Goal: Transaction & Acquisition: Purchase product/service

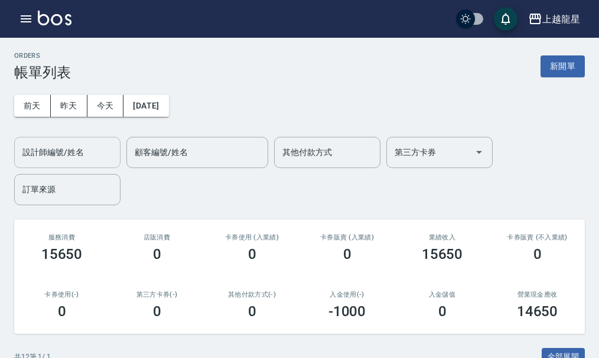
click at [83, 156] on input "設計師編號/姓名" at bounding box center [67, 152] width 96 height 21
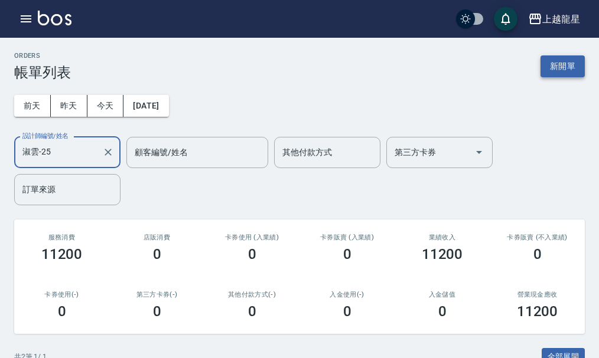
type input "淑雲-25"
drag, startPoint x: 571, startPoint y: 62, endPoint x: 461, endPoint y: 96, distance: 115.4
click at [571, 63] on button "新開單" at bounding box center [562, 66] width 44 height 22
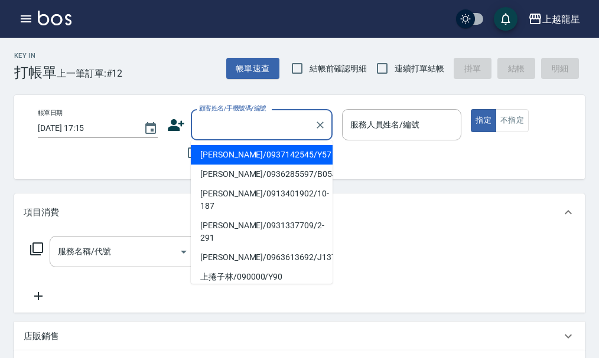
click at [241, 122] on input "顧客姓名/手機號碼/編號" at bounding box center [252, 125] width 113 height 21
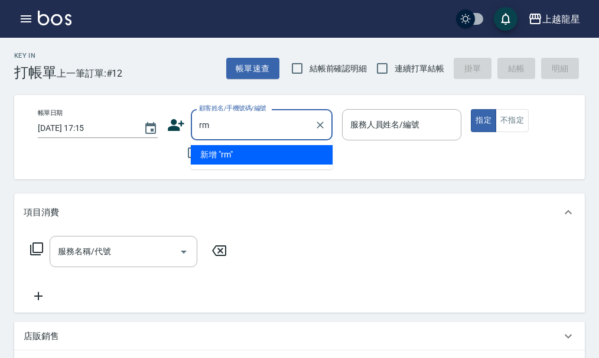
type input "r"
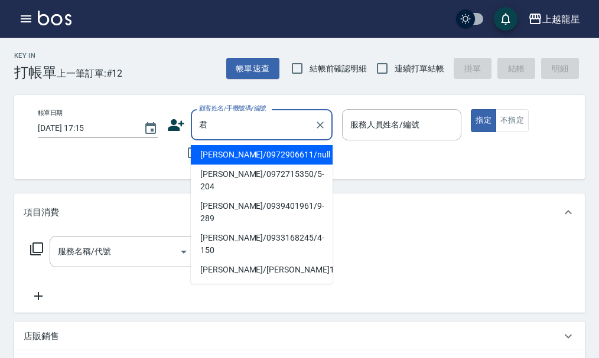
click at [265, 197] on li "[PERSON_NAME]/0939401961/9-289" at bounding box center [262, 213] width 142 height 32
type input "[PERSON_NAME]/0939401961/9-289"
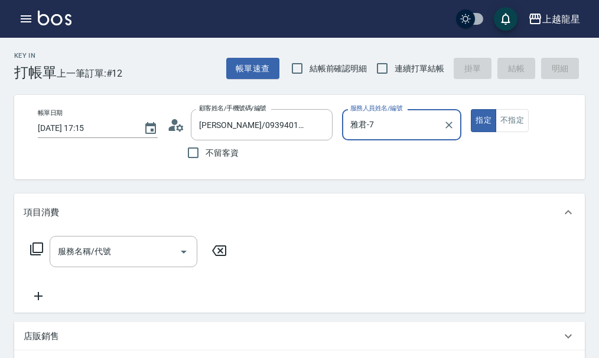
click at [430, 122] on input "雅君-7" at bounding box center [393, 125] width 92 height 21
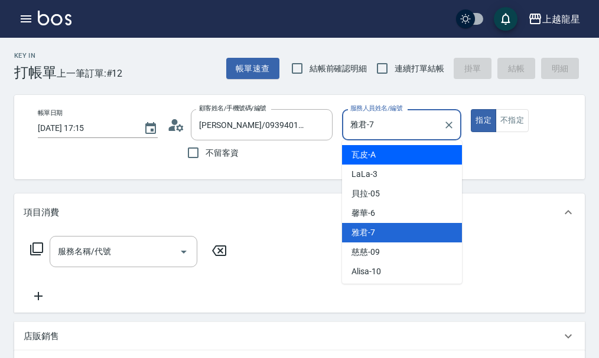
click at [509, 120] on button "不指定" at bounding box center [511, 120] width 33 height 23
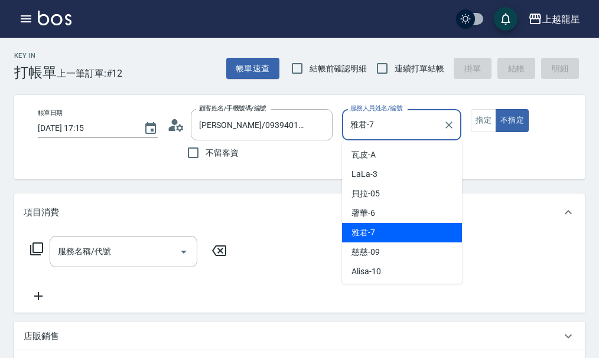
click at [387, 125] on input "雅君-7" at bounding box center [393, 125] width 92 height 21
click at [473, 122] on button "指定" at bounding box center [483, 120] width 25 height 23
click at [365, 125] on input "雅君-7" at bounding box center [393, 125] width 92 height 21
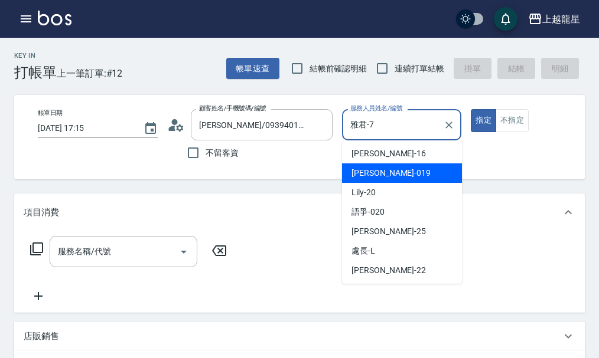
scroll to position [236, 0]
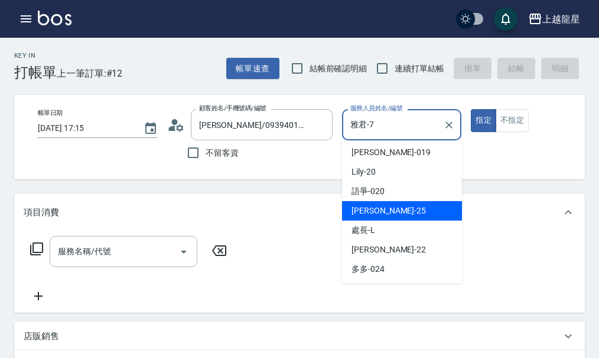
click at [435, 210] on div "淑雲 -25" at bounding box center [402, 210] width 120 height 19
type input "淑雲-25"
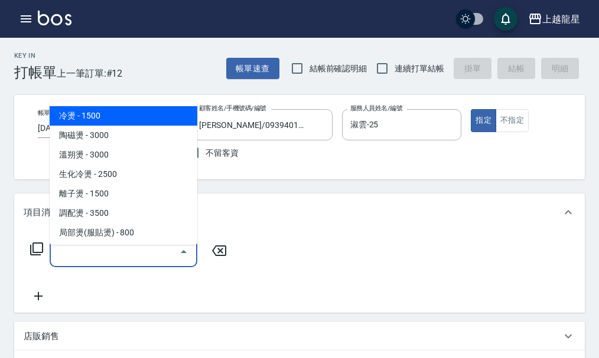
click at [122, 260] on input "服務名稱/代號" at bounding box center [114, 251] width 119 height 21
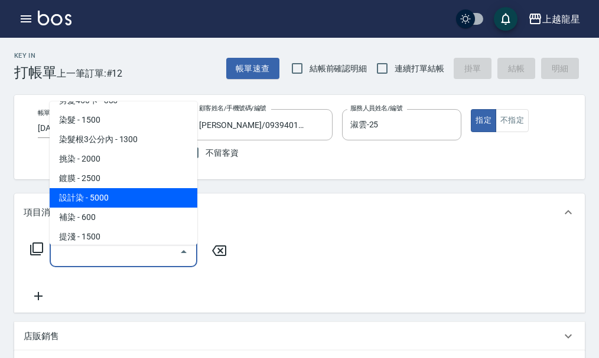
scroll to position [354, 0]
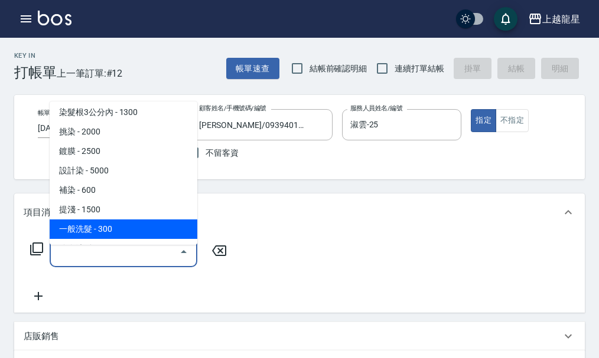
click at [145, 229] on span "一般洗髮 - 300" at bounding box center [124, 229] width 148 height 19
type input "一般洗髮(500)"
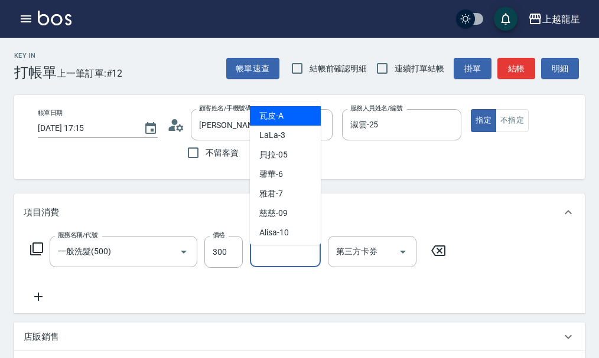
click at [291, 259] on input "洗-1" at bounding box center [285, 251] width 60 height 21
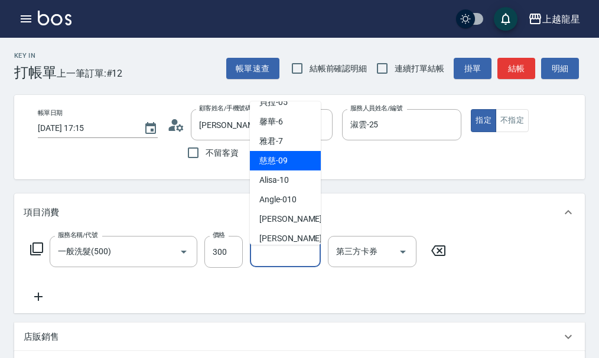
scroll to position [118, 0]
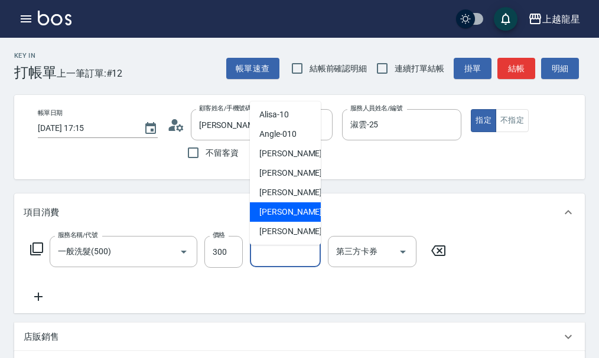
drag, startPoint x: 282, startPoint y: 213, endPoint x: 296, endPoint y: 201, distance: 18.8
click at [281, 215] on span "義潔 -16" at bounding box center [296, 212] width 74 height 12
type input "義潔-16"
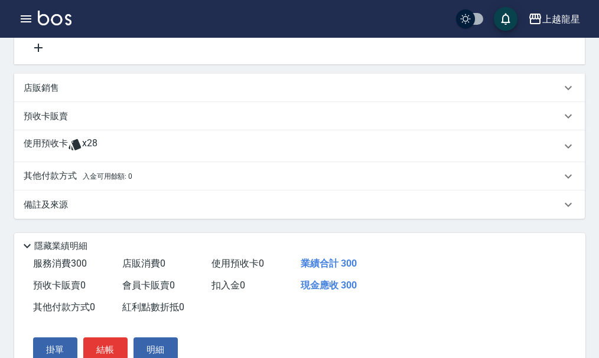
scroll to position [315, 0]
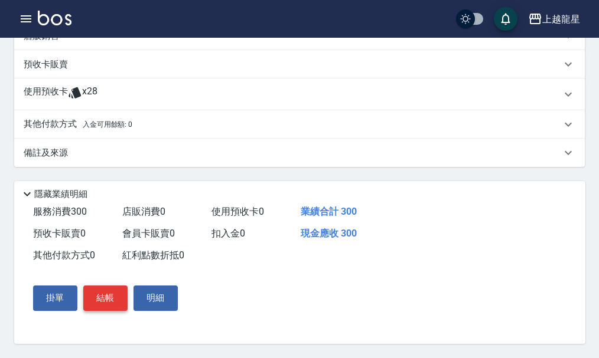
click at [104, 299] on button "結帳" at bounding box center [105, 298] width 44 height 25
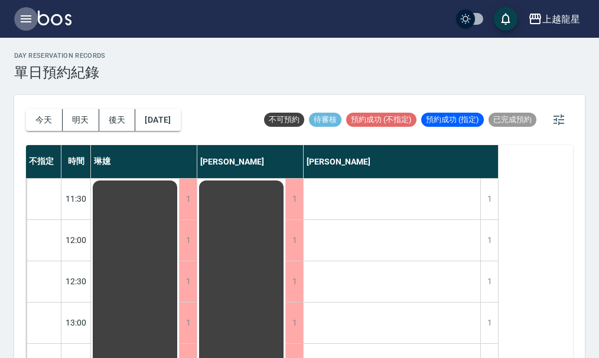
click at [28, 21] on icon "button" at bounding box center [26, 19] width 14 height 14
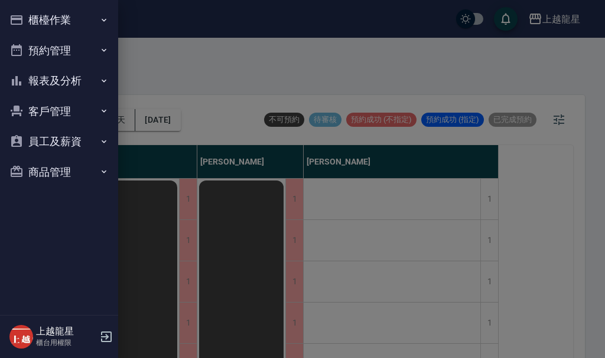
click at [38, 21] on button "櫃檯作業" at bounding box center [59, 20] width 109 height 31
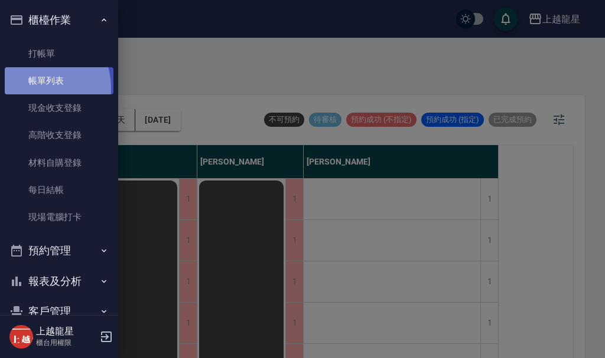
click at [40, 89] on link "帳單列表" at bounding box center [59, 80] width 109 height 27
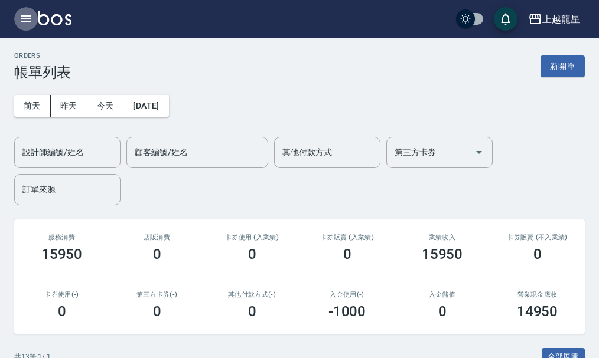
click at [27, 20] on icon "button" at bounding box center [26, 19] width 14 height 14
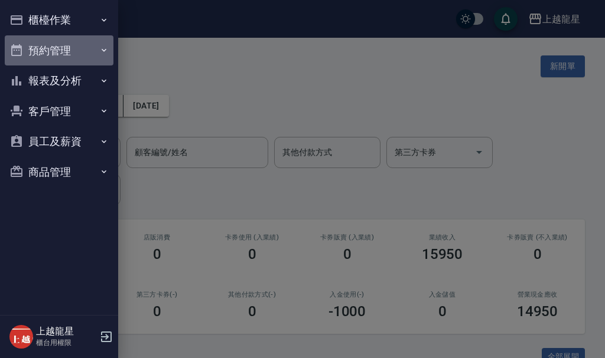
click at [47, 52] on button "預約管理" at bounding box center [59, 50] width 109 height 31
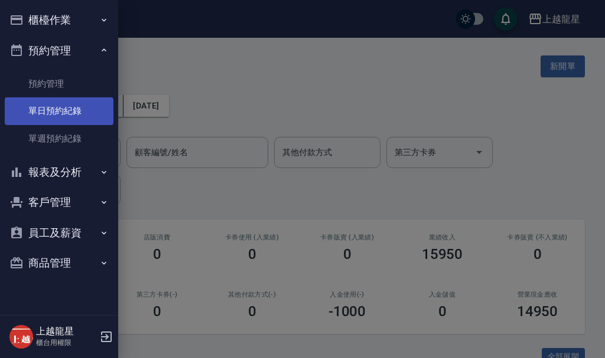
click at [48, 120] on link "單日預約紀錄" at bounding box center [59, 110] width 109 height 27
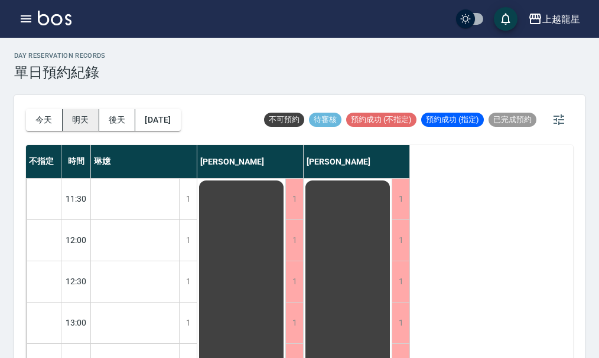
click at [86, 121] on button "明天" at bounding box center [81, 120] width 37 height 22
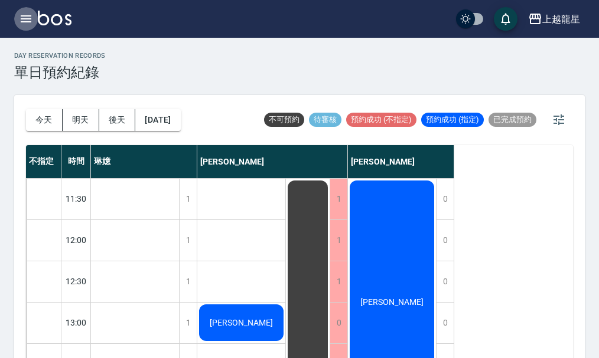
click at [24, 18] on icon "button" at bounding box center [26, 19] width 14 height 14
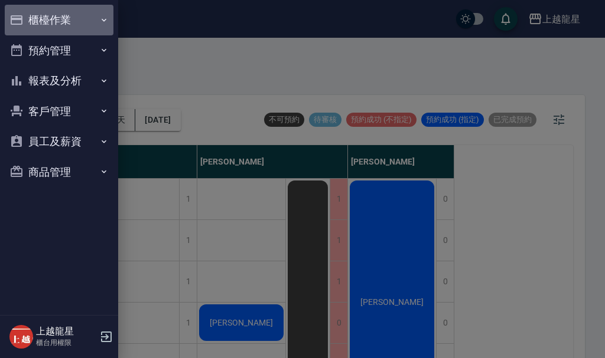
click at [81, 19] on button "櫃檯作業" at bounding box center [59, 20] width 109 height 31
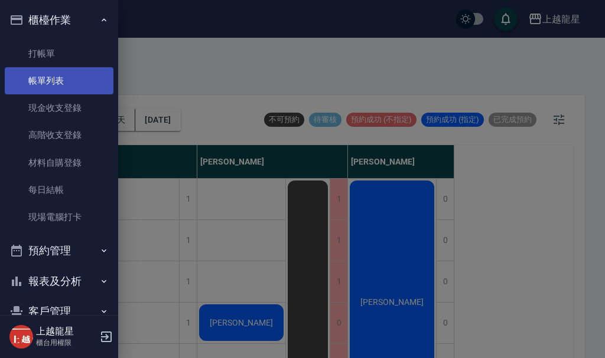
click at [57, 78] on link "帳單列表" at bounding box center [59, 80] width 109 height 27
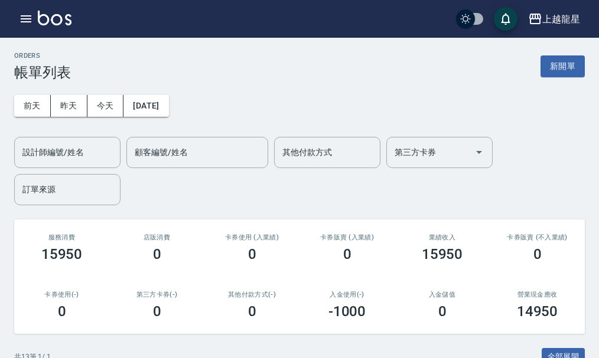
click at [35, 9] on div "上越龍星 登出" at bounding box center [299, 19] width 599 height 38
click at [18, 23] on button "button" at bounding box center [26, 19] width 24 height 24
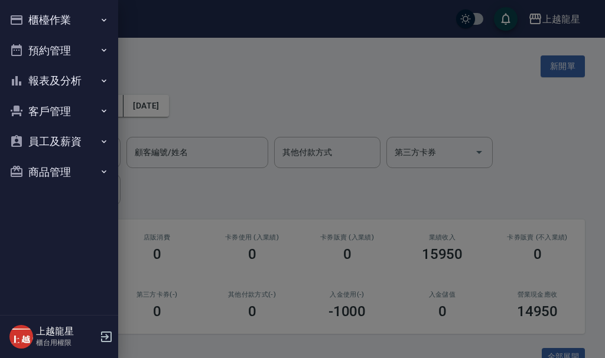
click at [70, 84] on button "報表及分析" at bounding box center [59, 81] width 109 height 31
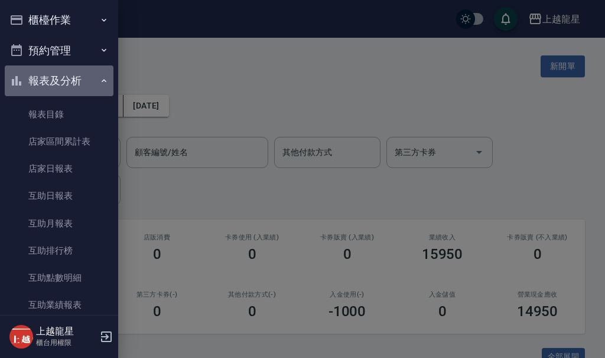
click at [67, 79] on button "報表及分析" at bounding box center [59, 81] width 109 height 31
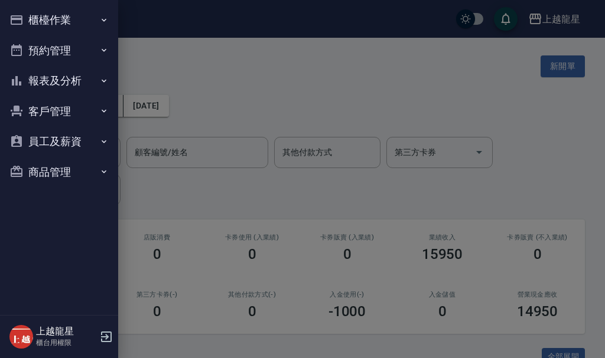
click at [67, 79] on button "報表及分析" at bounding box center [59, 81] width 109 height 31
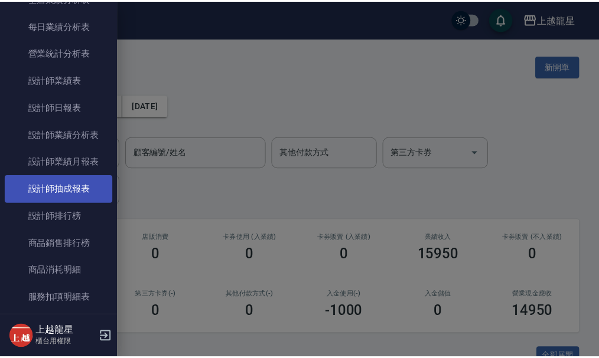
scroll to position [354, 0]
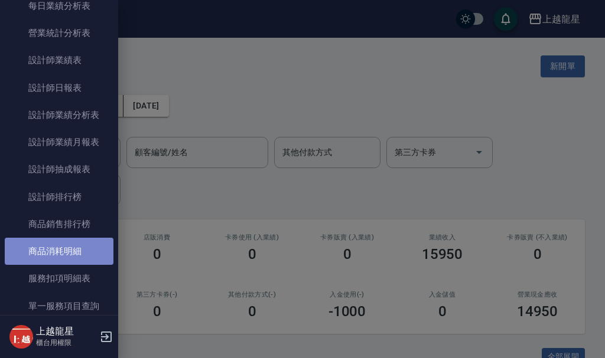
click at [60, 247] on link "商品消耗明細" at bounding box center [59, 251] width 109 height 27
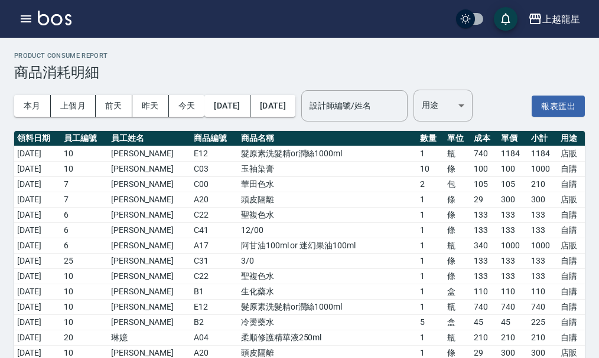
click at [156, 15] on div "上越龍星 登出" at bounding box center [299, 19] width 599 height 38
click at [57, 15] on img at bounding box center [55, 18] width 34 height 15
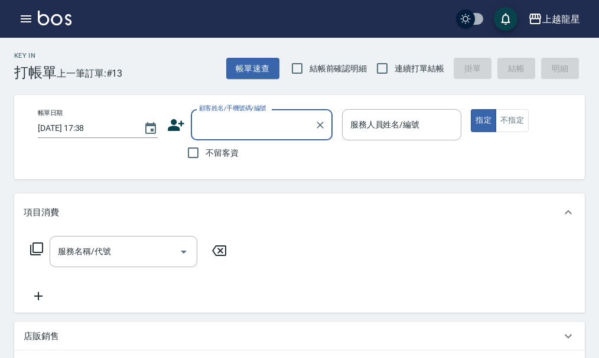
click at [224, 134] on input "顧客姓名/手機號碼/編號" at bounding box center [252, 125] width 113 height 21
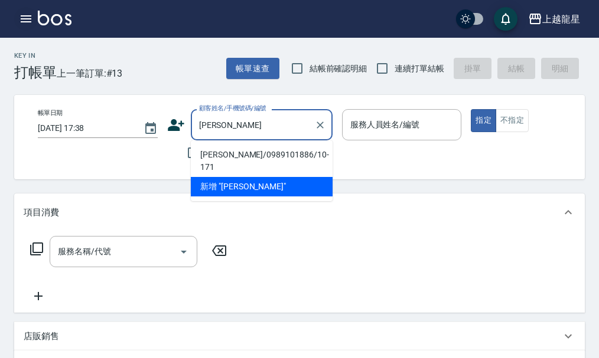
type input "[PERSON_NAME]"
click at [18, 14] on button "button" at bounding box center [26, 19] width 24 height 24
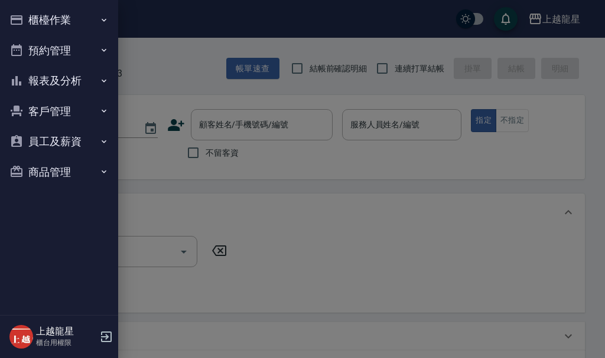
click at [170, 55] on div at bounding box center [302, 179] width 605 height 358
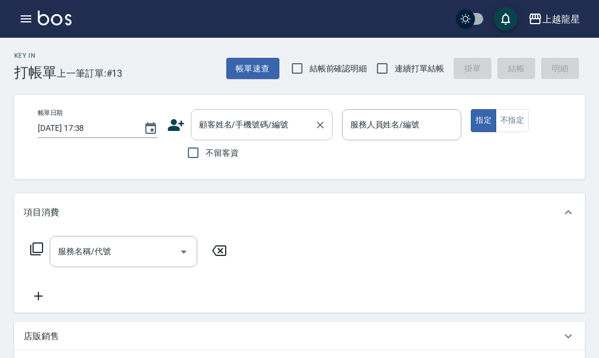
click at [217, 126] on div "顧客姓名/手機號碼/編號 顧客姓名/手機號碼/編號" at bounding box center [262, 124] width 142 height 31
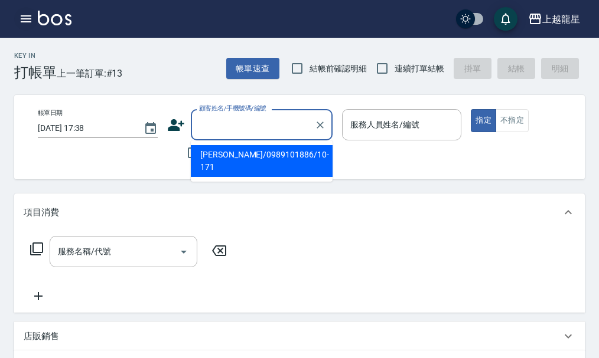
click at [22, 15] on icon "button" at bounding box center [26, 19] width 14 height 14
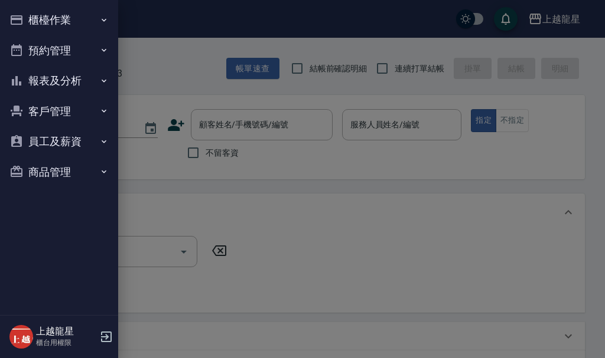
click at [69, 21] on button "櫃檯作業" at bounding box center [59, 20] width 109 height 31
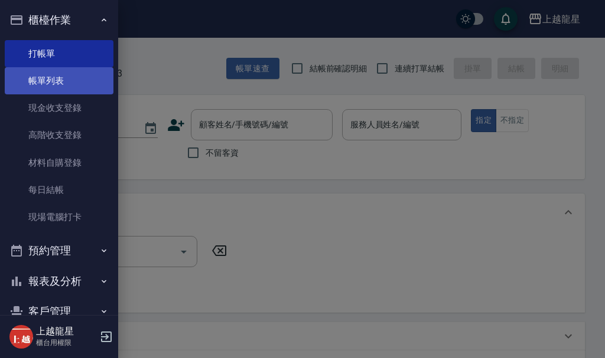
click at [80, 75] on link "帳單列表" at bounding box center [59, 80] width 109 height 27
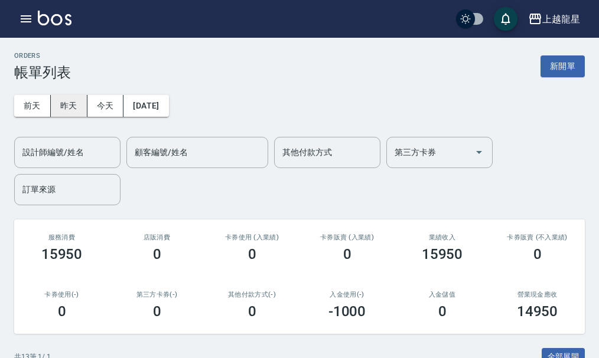
click at [68, 98] on button "昨天" at bounding box center [69, 106] width 37 height 22
click at [117, 104] on button "今天" at bounding box center [105, 106] width 37 height 22
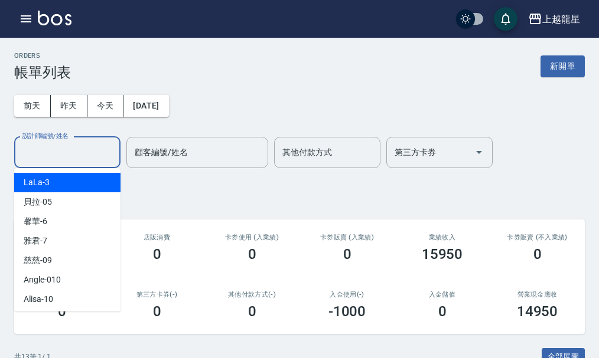
click at [47, 151] on input "設計師編號/姓名" at bounding box center [67, 152] width 96 height 21
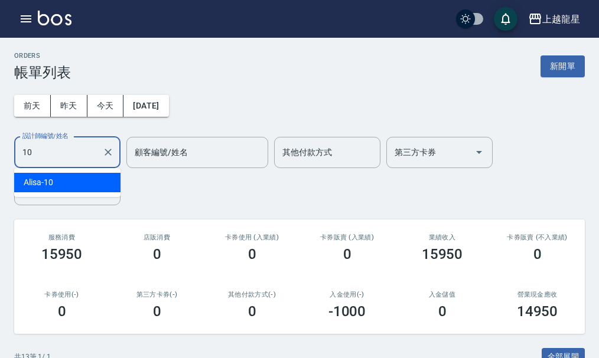
type input "Alisa-10"
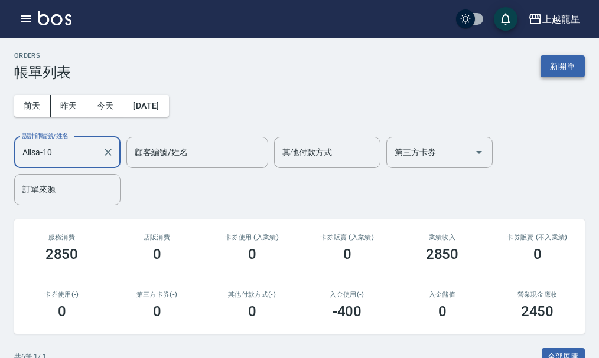
click at [570, 62] on button "新開單" at bounding box center [562, 66] width 44 height 22
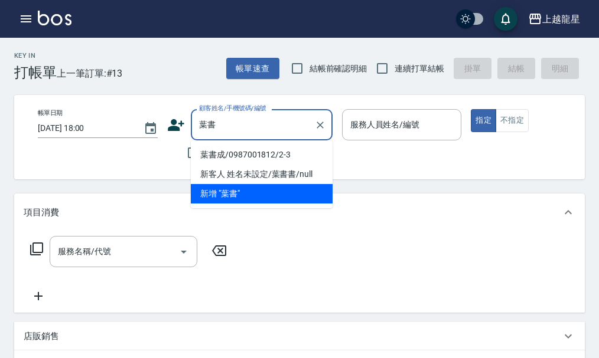
click at [230, 157] on li "葉書成/0987001812/2-3" at bounding box center [262, 154] width 142 height 19
type input "葉書成/0987001812/2-3"
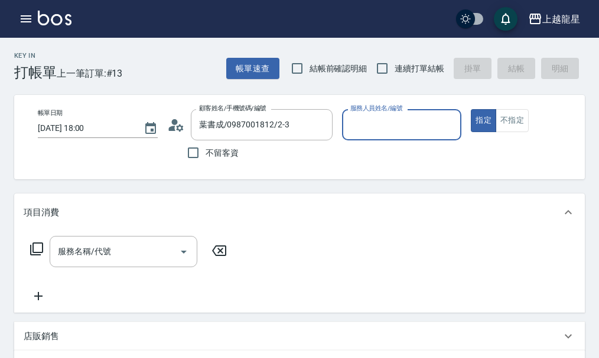
type input "Alisa-10"
click at [106, 258] on div "服務名稱/代號 服務名稱/代號" at bounding box center [124, 251] width 148 height 31
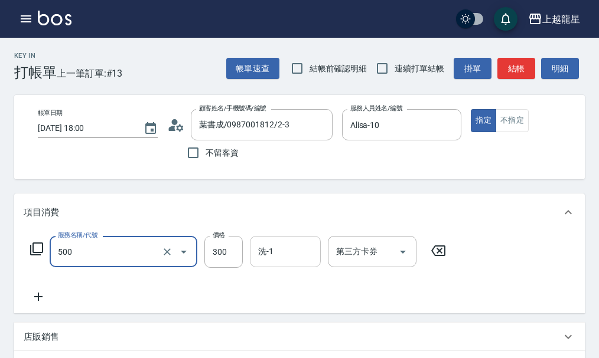
click at [285, 262] on input "洗-1" at bounding box center [285, 251] width 60 height 21
type input "一般洗髮(500)"
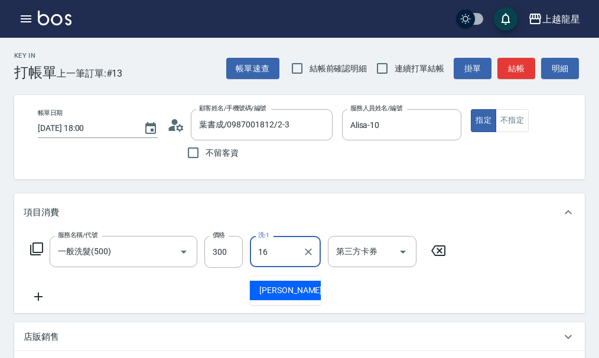
type input "義潔-16"
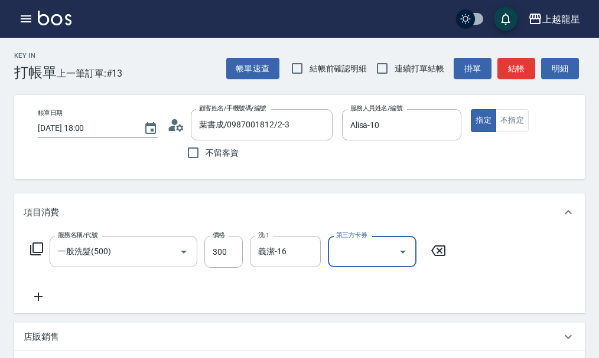
scroll to position [59, 0]
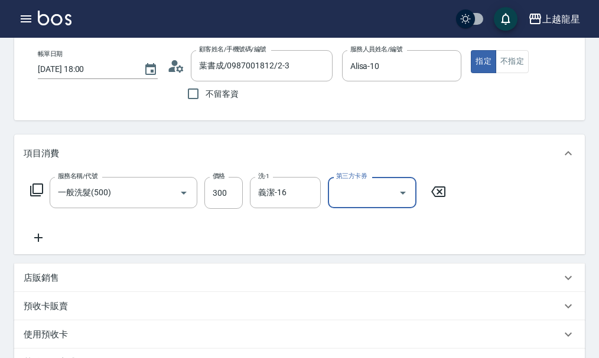
click at [43, 245] on icon at bounding box center [39, 238] width 30 height 14
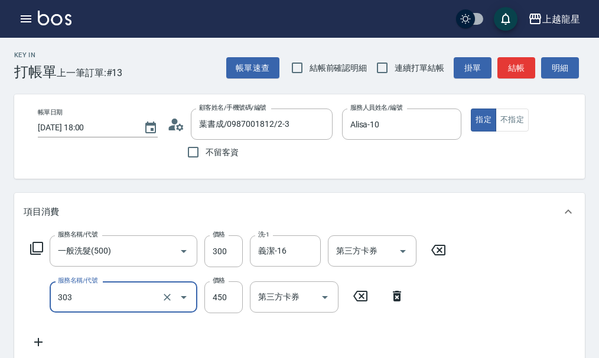
scroll to position [0, 0]
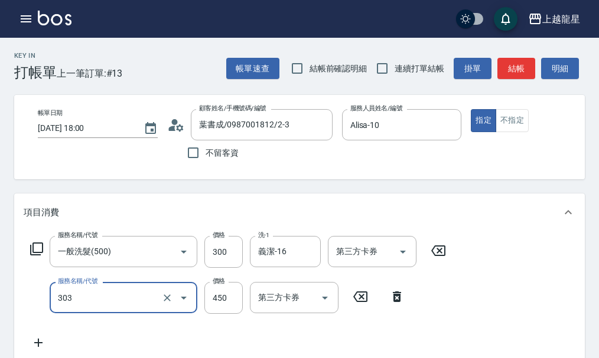
type input "剪髮(303)"
click at [521, 66] on button "結帳" at bounding box center [516, 69] width 38 height 22
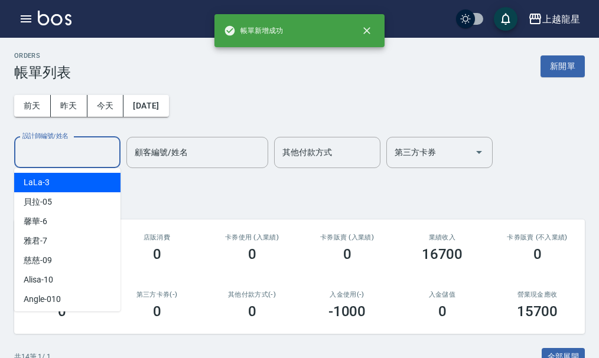
click at [62, 154] on input "設計師編號/姓名" at bounding box center [67, 152] width 96 height 21
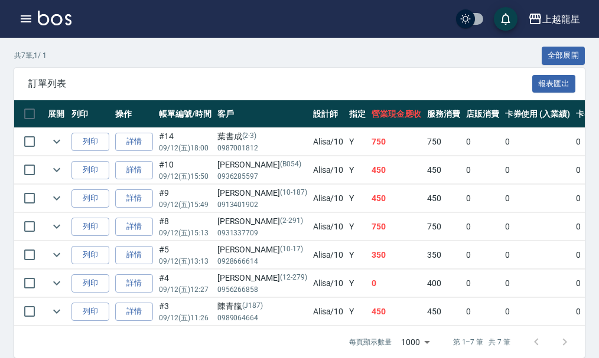
scroll to position [325, 0]
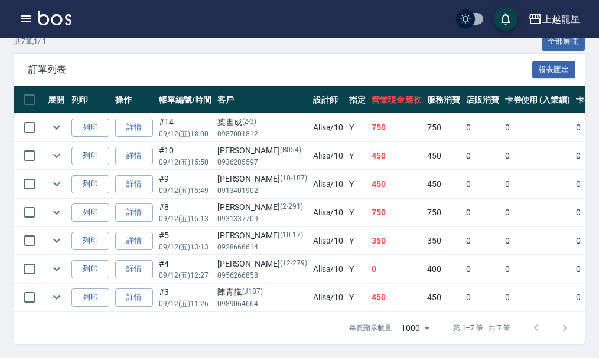
type input "Alisa-10"
click at [55, 22] on img at bounding box center [55, 18] width 34 height 15
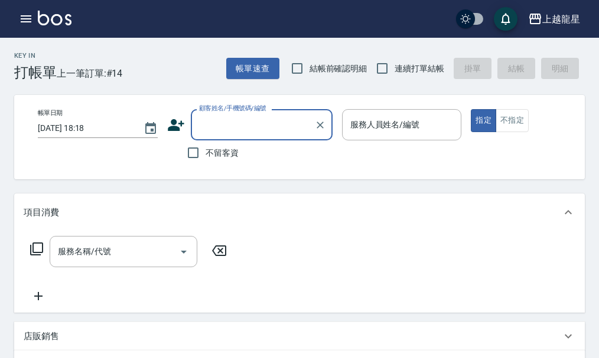
click at [241, 132] on input "顧客姓名/手機號碼/編號" at bounding box center [252, 125] width 113 height 21
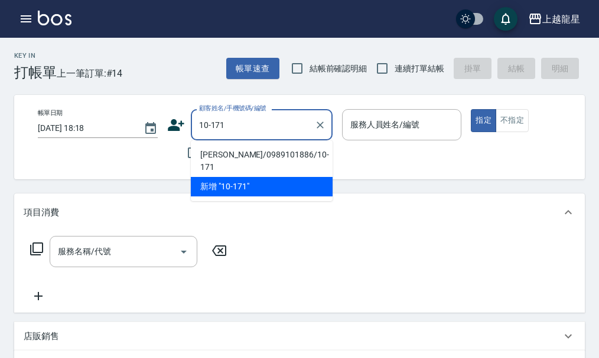
click at [255, 159] on li "[PERSON_NAME]/0989101886/10-171" at bounding box center [262, 161] width 142 height 32
type input "[PERSON_NAME]/0989101886/10-171"
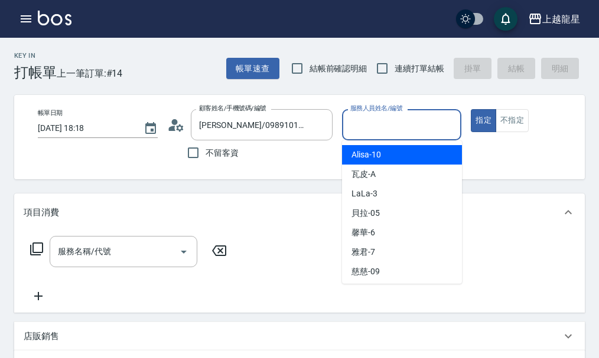
click at [393, 127] on input "服務人員姓名/編號" at bounding box center [401, 125] width 109 height 21
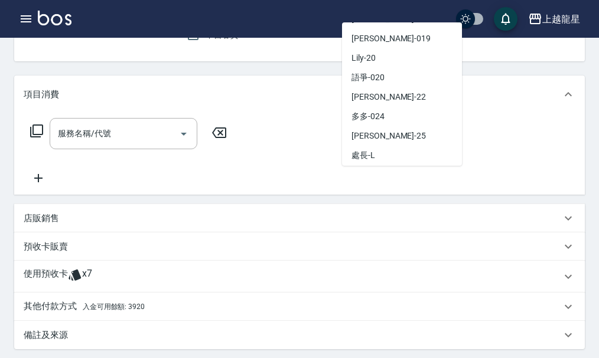
scroll to position [236, 0]
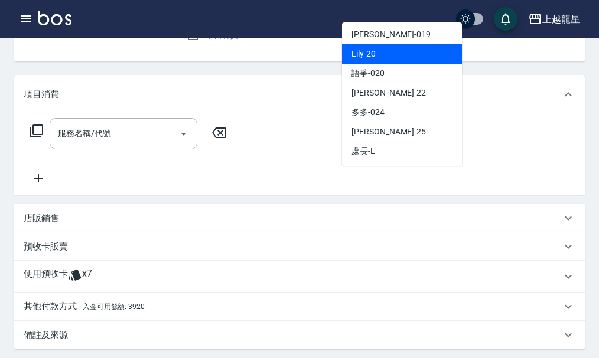
click at [384, 58] on div "Lily -20" at bounding box center [402, 53] width 120 height 19
type input "Lily-20"
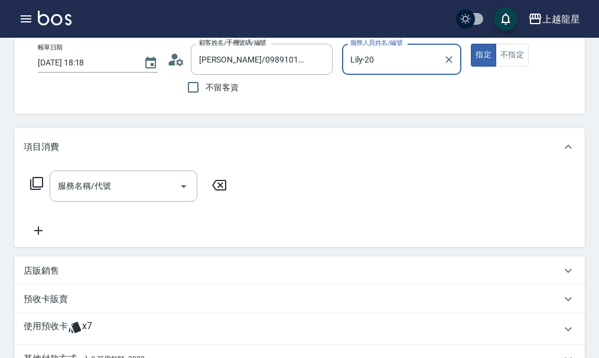
scroll to position [0, 0]
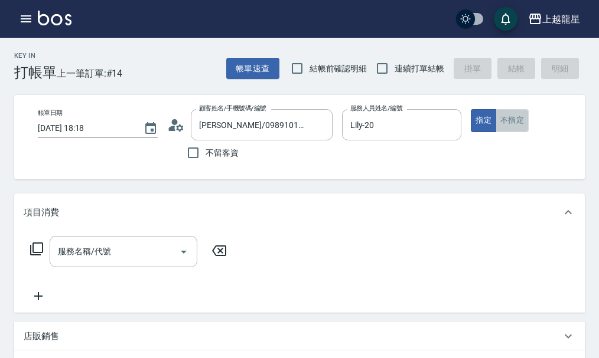
click at [519, 125] on button "不指定" at bounding box center [511, 120] width 33 height 23
click at [80, 262] on div "服務名稱/代號 服務名稱/代號" at bounding box center [124, 251] width 148 height 31
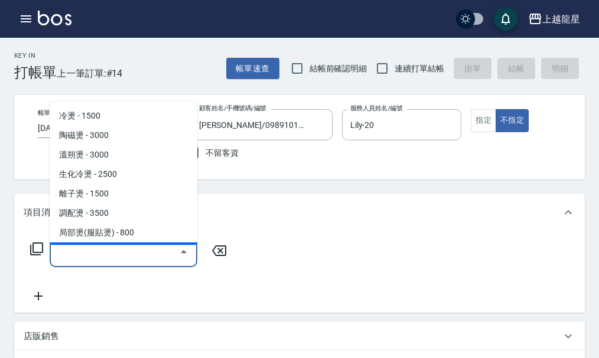
click at [30, 256] on icon at bounding box center [37, 249] width 14 height 14
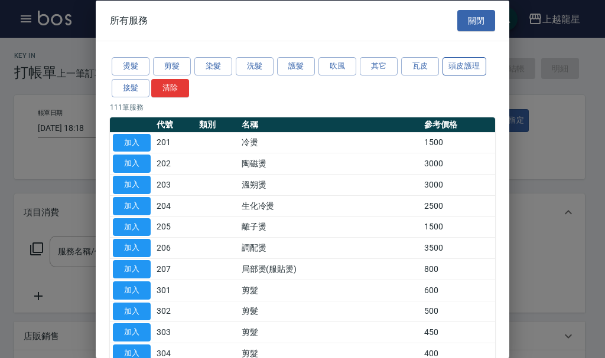
click at [469, 67] on button "頭皮護理" at bounding box center [464, 66] width 44 height 18
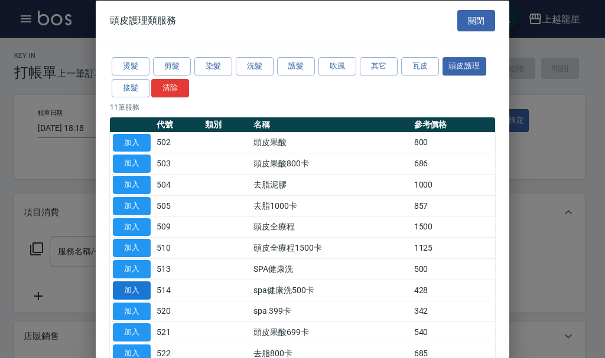
click at [141, 293] on button "加入" at bounding box center [132, 290] width 38 height 18
type input "spa健康洗500卡(514)"
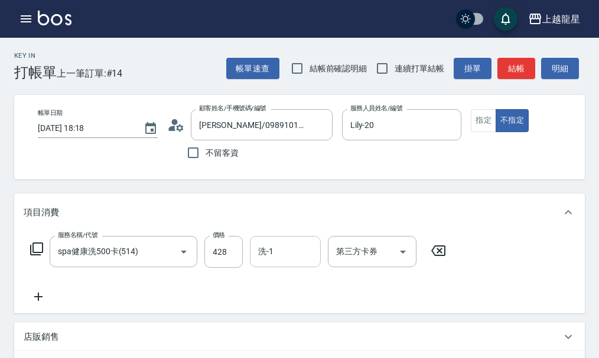
click at [271, 262] on input "洗-1" at bounding box center [285, 251] width 60 height 21
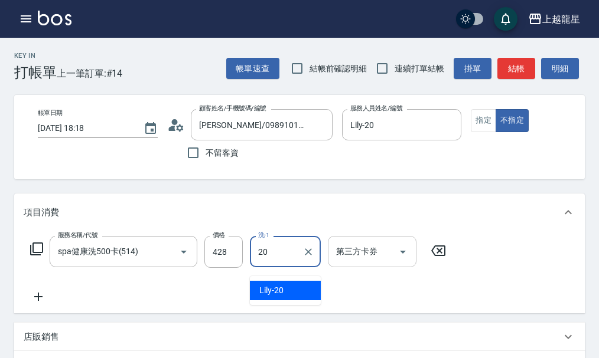
type input "Lily-20"
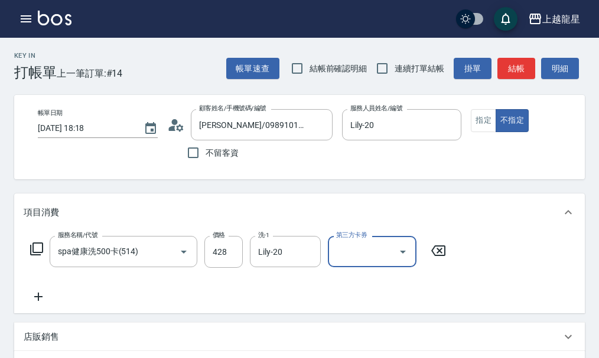
click at [403, 259] on icon "Open" at bounding box center [403, 252] width 14 height 14
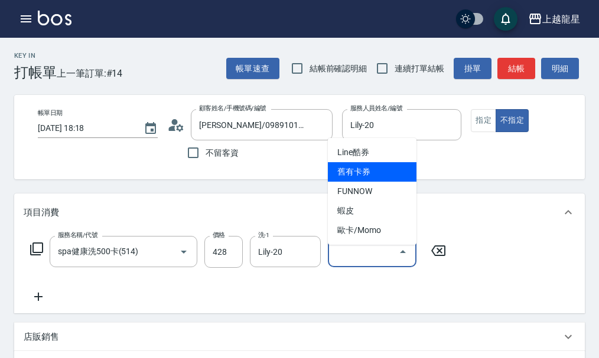
click at [355, 176] on span "舊有卡券" at bounding box center [372, 171] width 89 height 19
type input "舊有卡券"
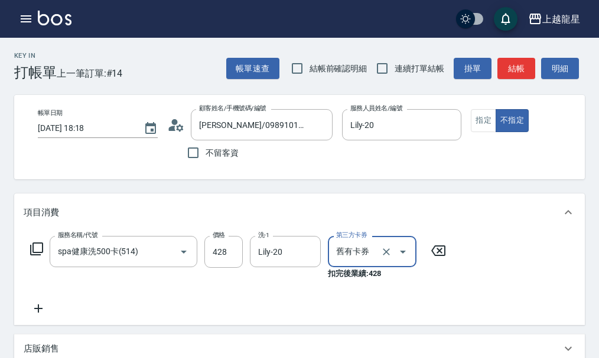
click at [40, 316] on icon at bounding box center [39, 309] width 30 height 14
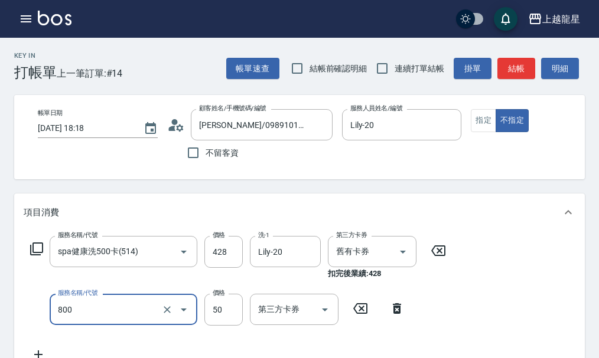
type input "快速修護(800)"
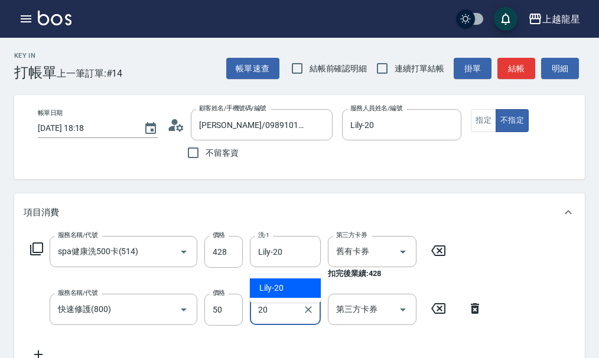
type input "Lily-20"
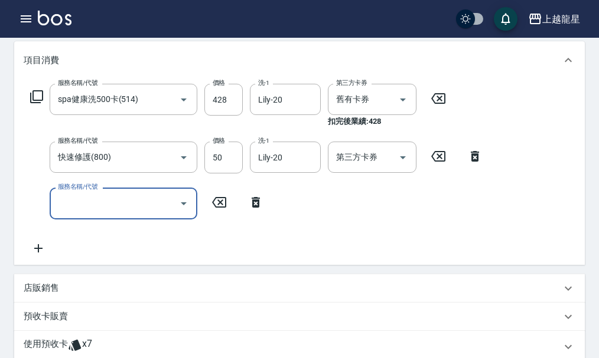
scroll to position [312, 0]
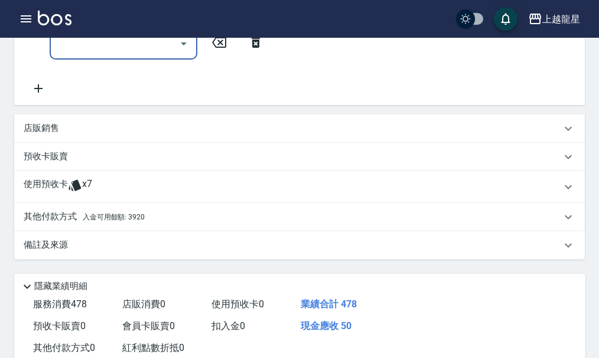
click at [90, 221] on span "入金可用餘額: 3920" at bounding box center [114, 217] width 62 height 8
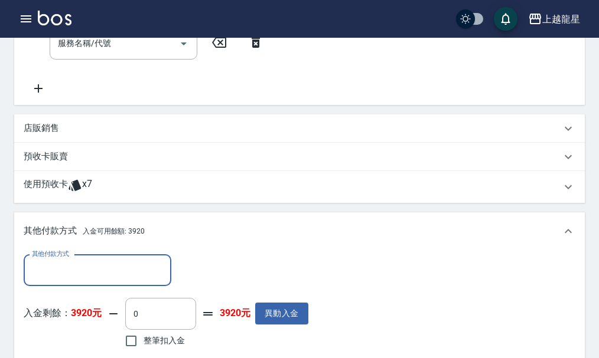
scroll to position [0, 0]
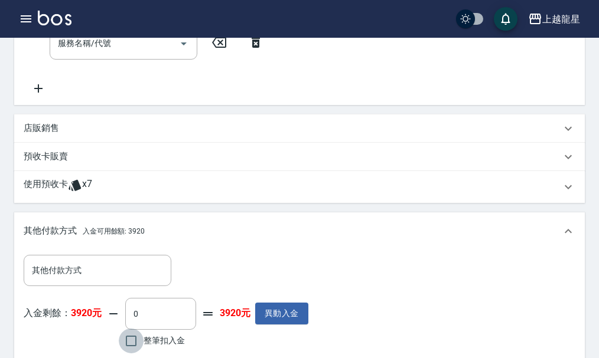
click at [130, 345] on input "整筆扣入金" at bounding box center [131, 341] width 25 height 25
checkbox input "true"
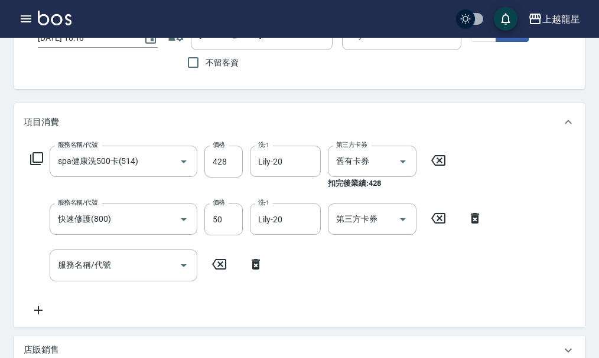
scroll to position [85, 0]
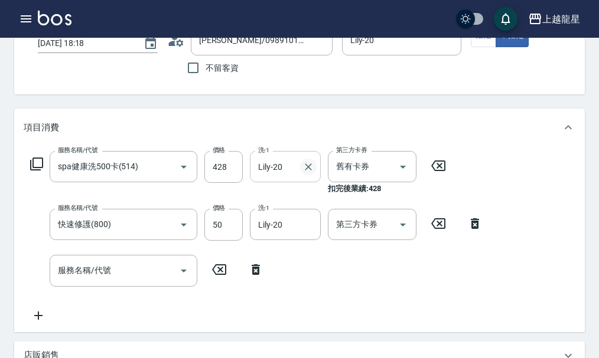
click at [308, 173] on icon "Clear" at bounding box center [308, 167] width 12 height 12
type input "0"
click at [309, 231] on icon "Clear" at bounding box center [308, 225] width 12 height 12
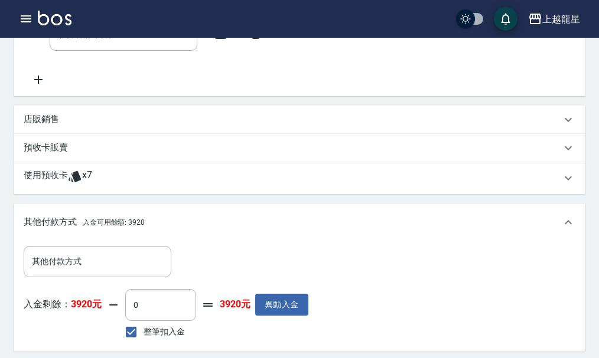
scroll to position [557, 0]
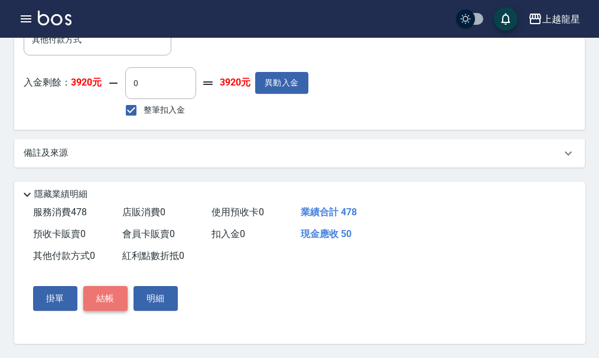
click at [99, 299] on button "結帳" at bounding box center [105, 298] width 44 height 25
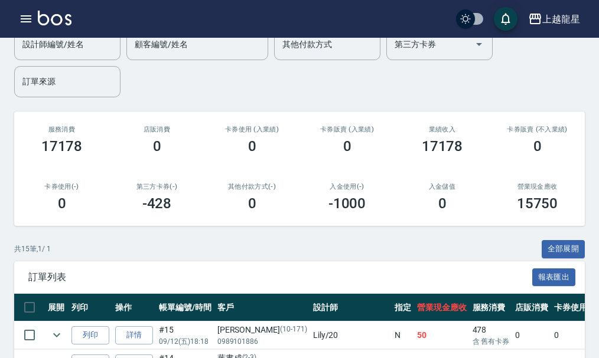
scroll to position [236, 0]
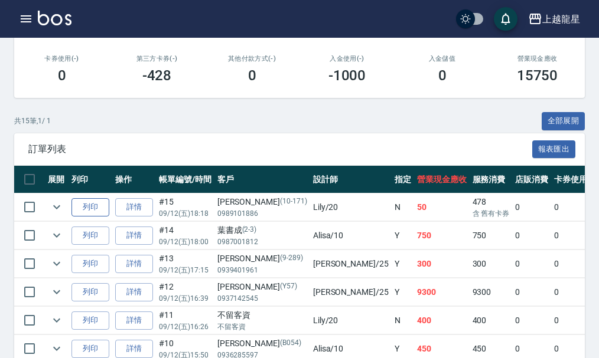
click at [102, 204] on button "列印" at bounding box center [90, 207] width 38 height 18
click at [145, 210] on link "詳情" at bounding box center [134, 207] width 38 height 18
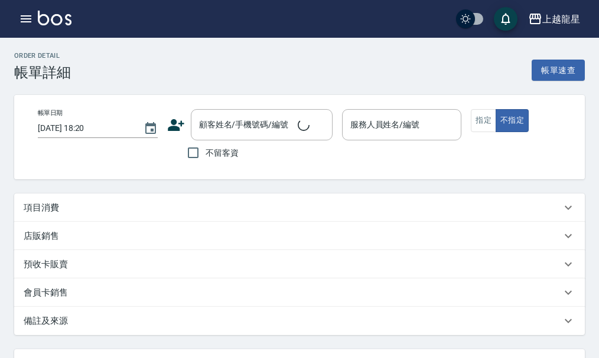
type input "[DATE] 18:18"
type input "Lily-20"
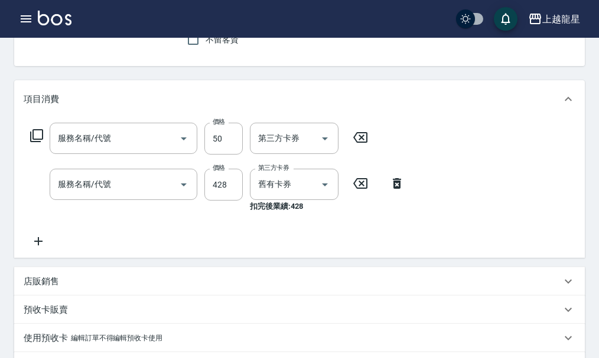
type input "[PERSON_NAME]/0989101886/10-171"
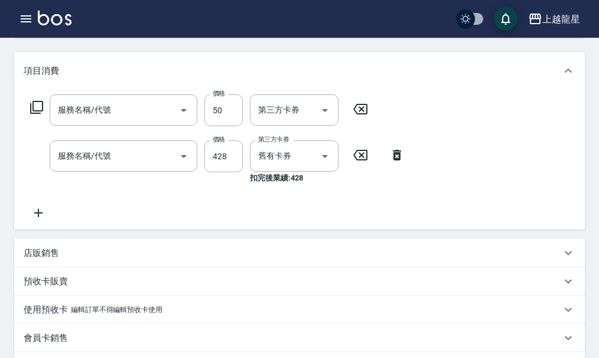
type input "快速修護(800)"
type input "spa健康洗500卡(514)"
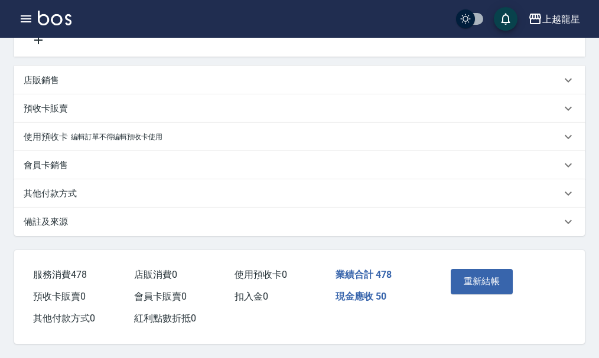
scroll to position [329, 0]
click at [62, 188] on p "其他付款方式" at bounding box center [50, 194] width 53 height 12
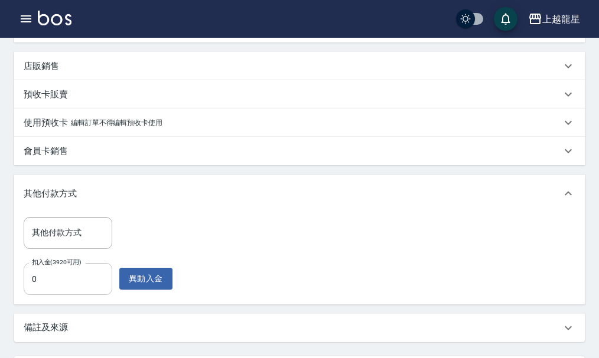
click at [34, 289] on input "0" at bounding box center [68, 279] width 89 height 32
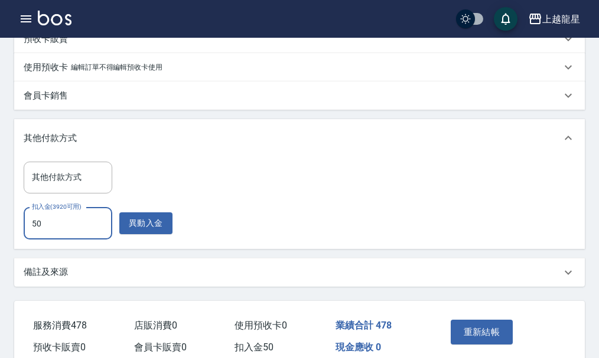
scroll to position [449, 0]
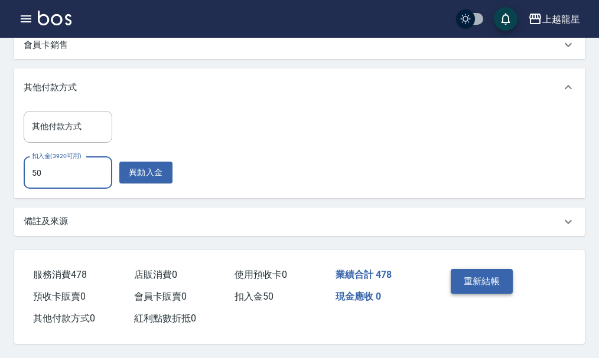
type input "50"
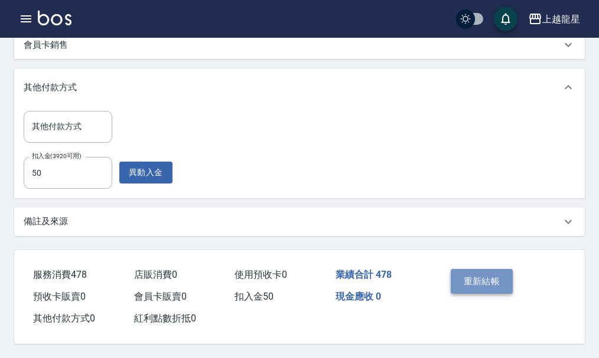
click at [468, 280] on button "重新結帳" at bounding box center [481, 281] width 63 height 25
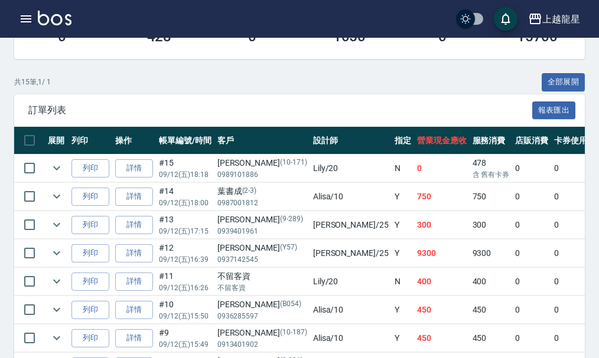
scroll to position [295, 0]
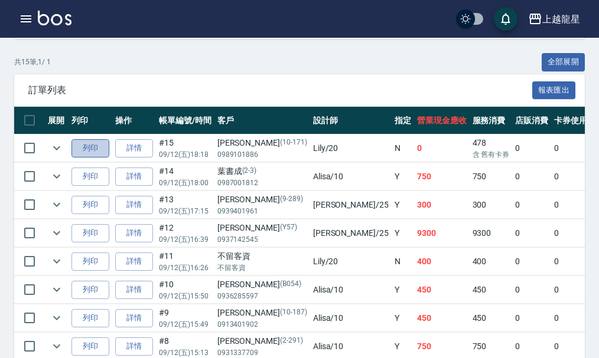
click at [94, 151] on button "列印" at bounding box center [90, 148] width 38 height 18
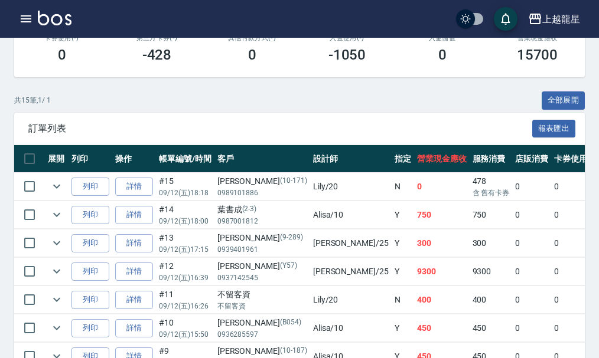
scroll to position [236, 0]
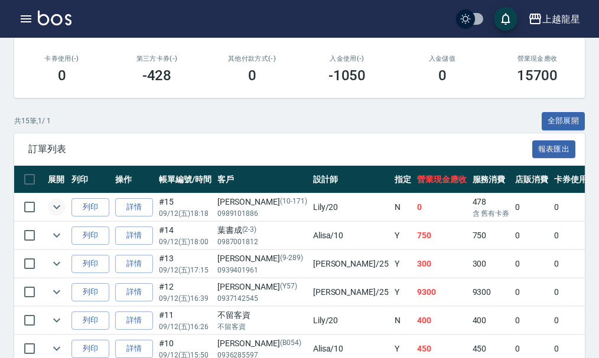
click at [60, 207] on icon "expand row" at bounding box center [57, 207] width 14 height 14
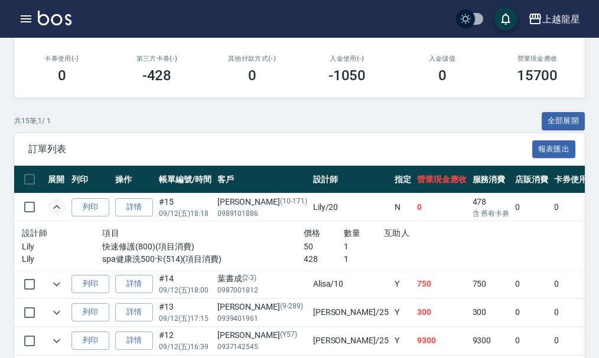
click at [60, 207] on icon "expand row" at bounding box center [57, 207] width 14 height 14
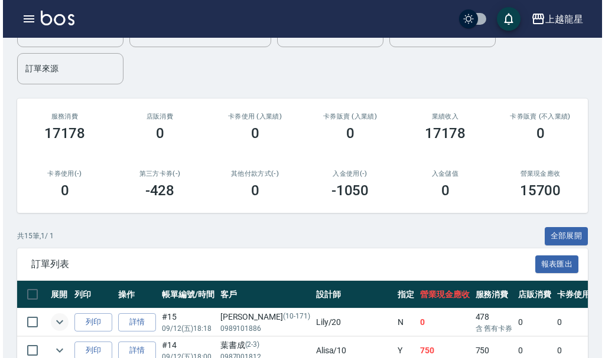
scroll to position [0, 0]
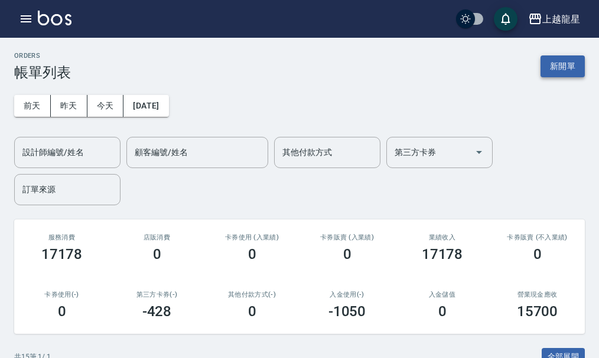
click at [567, 66] on button "新開單" at bounding box center [562, 66] width 44 height 22
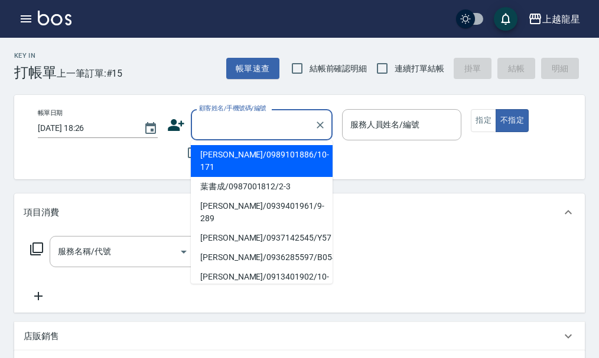
click at [252, 118] on input "顧客姓名/手機號碼/編號" at bounding box center [252, 125] width 113 height 21
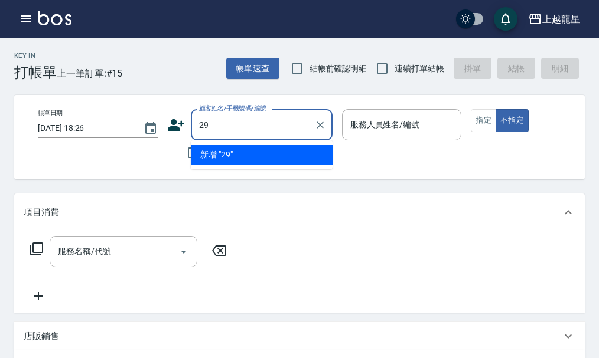
type input "2"
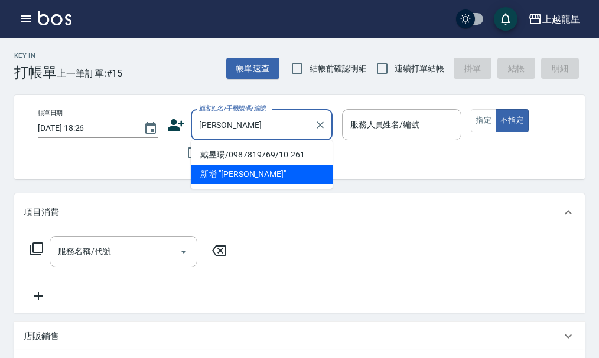
click at [262, 155] on li "戴昱瑒/0987819769/10-261" at bounding box center [262, 154] width 142 height 19
type input "戴昱瑒/0987819769/10-261"
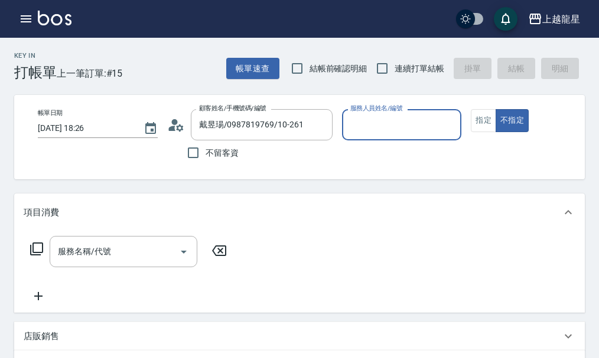
type input "馨華-6"
click at [482, 115] on button "指定" at bounding box center [483, 120] width 25 height 23
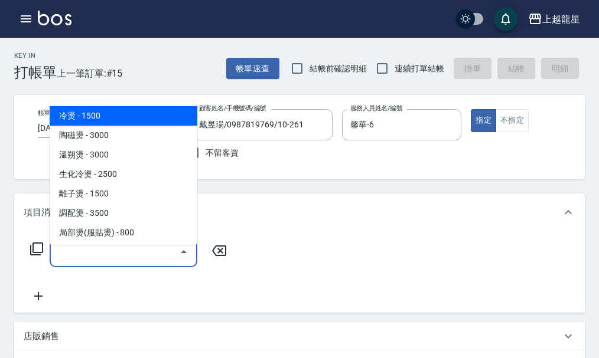
click at [83, 262] on input "服務名稱/代號" at bounding box center [114, 251] width 119 height 21
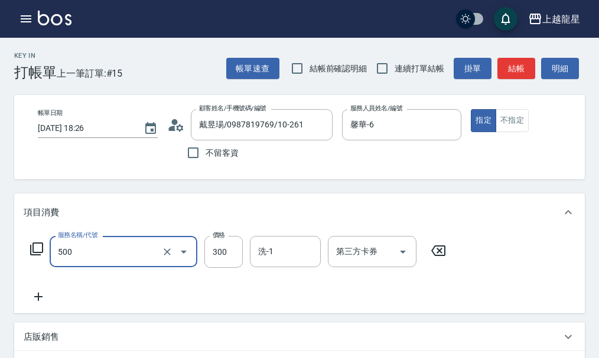
type input "一般洗髮(500)"
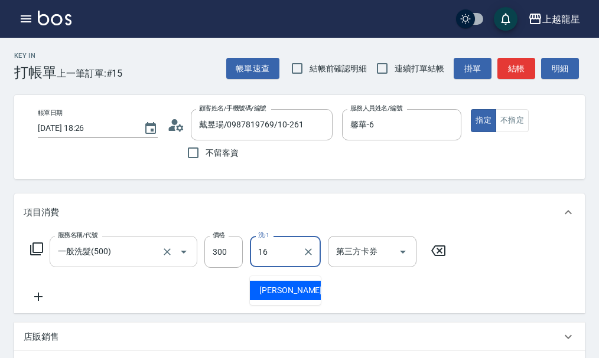
type input "義潔-16"
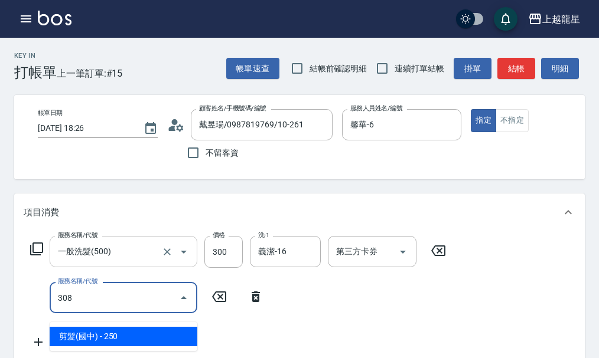
type input "剪髮(國中)(308)"
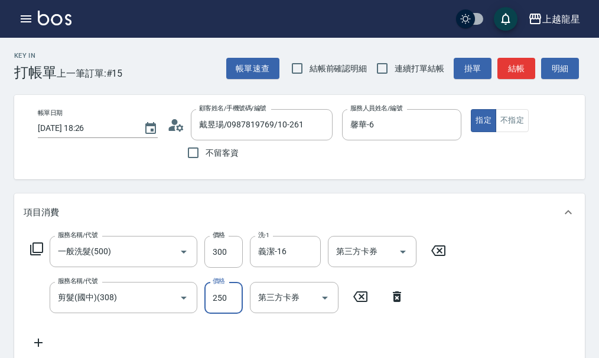
click at [511, 64] on button "結帳" at bounding box center [516, 69] width 38 height 22
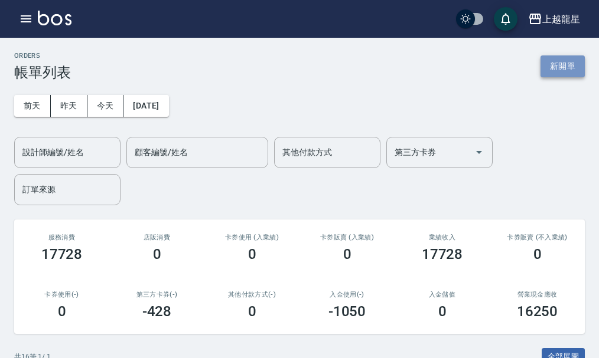
click at [560, 60] on button "新開單" at bounding box center [562, 66] width 44 height 22
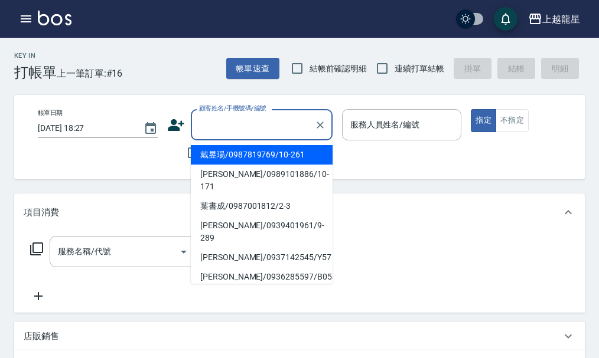
click at [220, 126] on input "顧客姓名/手機號碼/編號" at bounding box center [252, 125] width 113 height 21
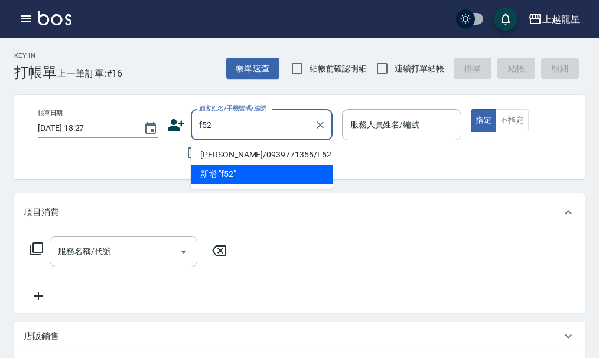
click at [230, 158] on li "[PERSON_NAME]/0939771355/F52" at bounding box center [262, 154] width 142 height 19
type input "[PERSON_NAME]/0939771355/F52"
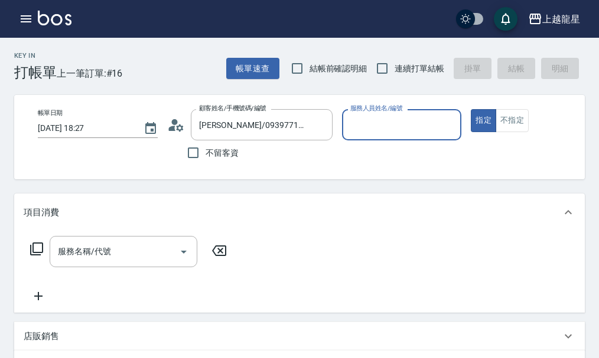
type input "馨華-6"
click at [179, 123] on icon at bounding box center [176, 125] width 18 height 18
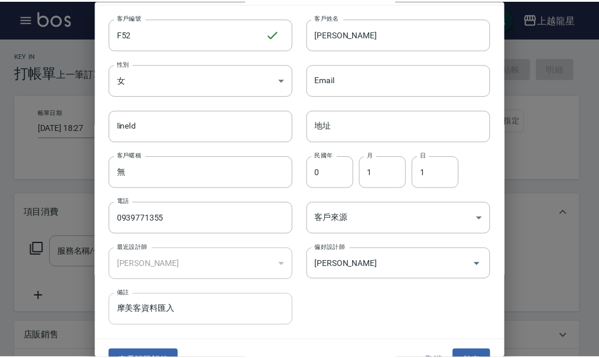
scroll to position [51, 0]
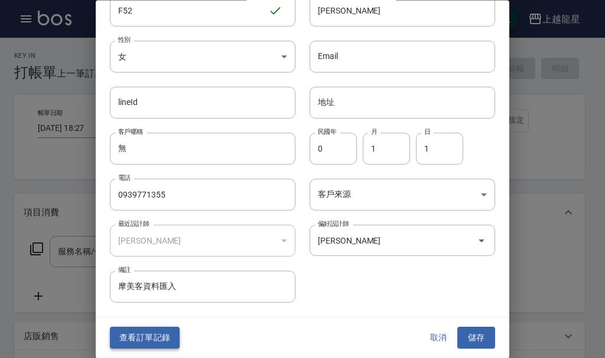
click at [152, 328] on button "查看訂單記錄" at bounding box center [145, 339] width 70 height 22
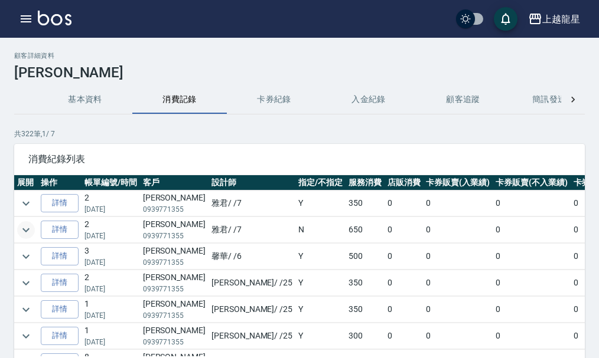
click at [31, 226] on icon "expand row" at bounding box center [26, 230] width 14 height 14
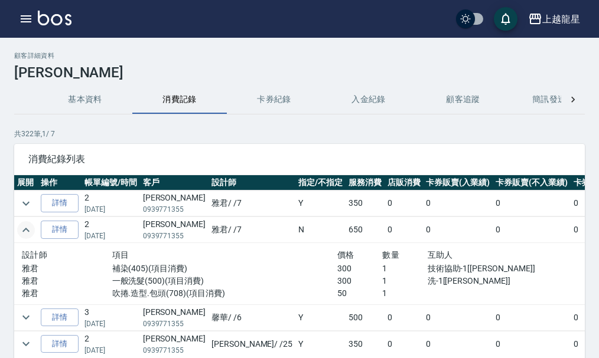
click at [30, 226] on icon "expand row" at bounding box center [26, 230] width 14 height 14
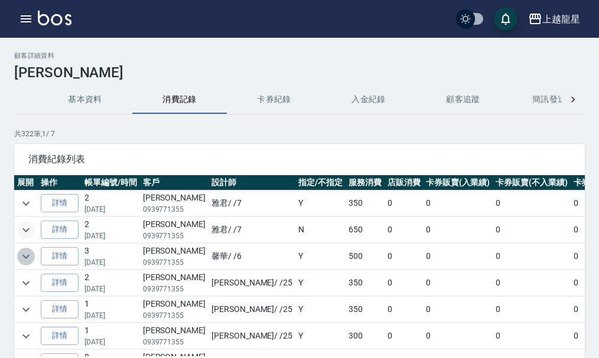
click at [31, 258] on icon "expand row" at bounding box center [26, 257] width 14 height 14
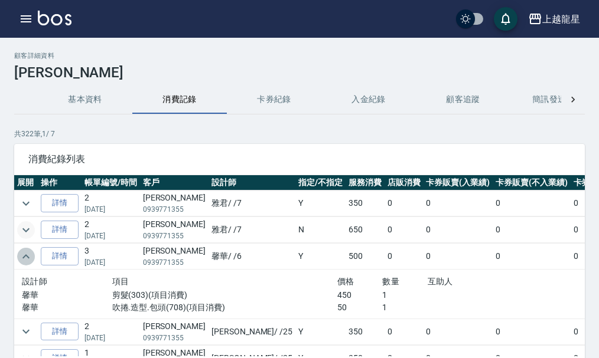
click at [31, 258] on icon "expand row" at bounding box center [26, 257] width 14 height 14
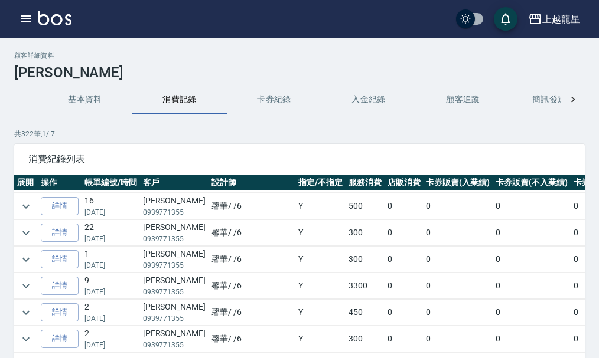
scroll to position [708, 0]
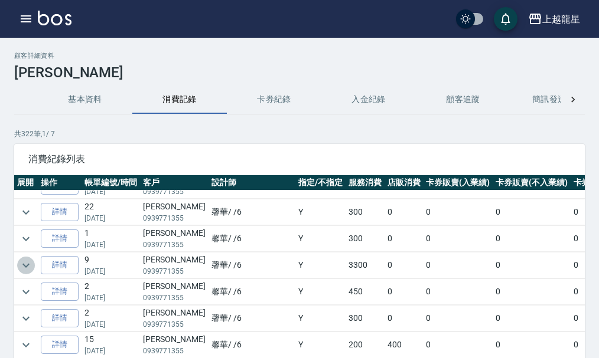
click at [22, 266] on icon "expand row" at bounding box center [26, 266] width 14 height 14
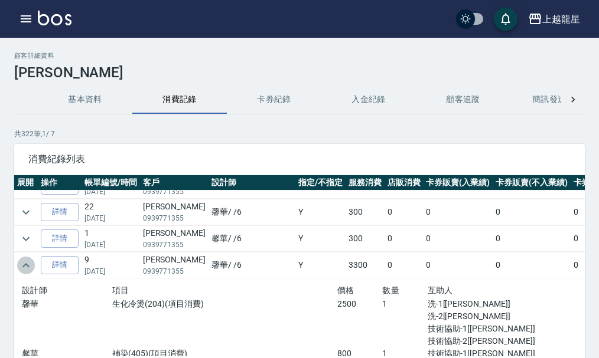
click at [30, 267] on icon "expand row" at bounding box center [26, 266] width 14 height 14
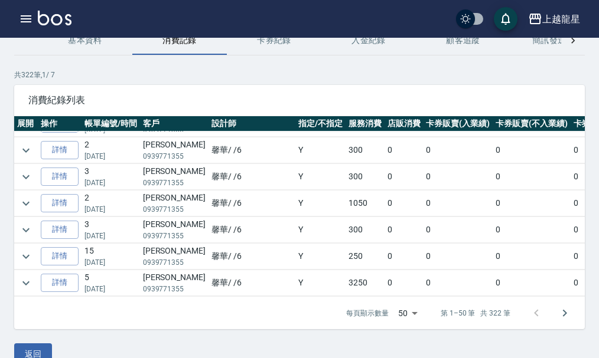
scroll to position [1063, 0]
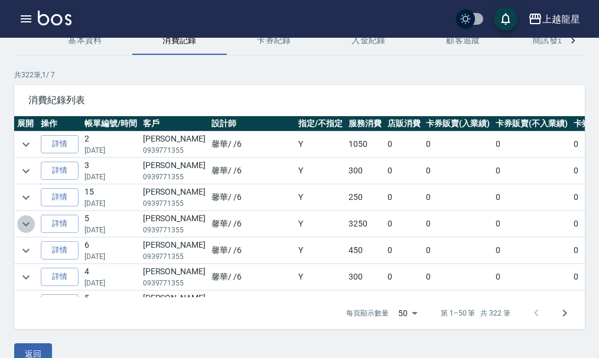
click at [30, 226] on icon "expand row" at bounding box center [26, 224] width 14 height 14
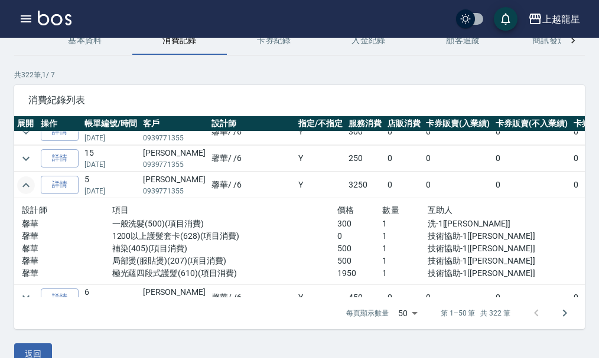
scroll to position [1122, 0]
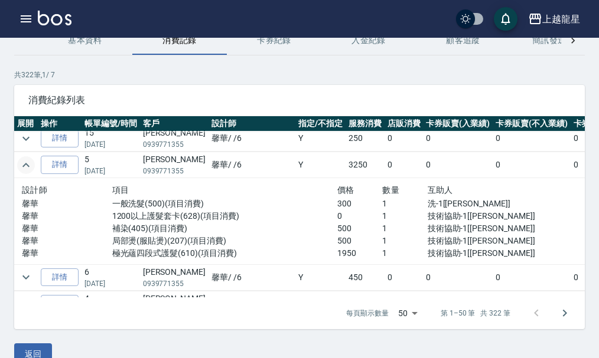
click at [28, 168] on icon "expand row" at bounding box center [26, 165] width 14 height 14
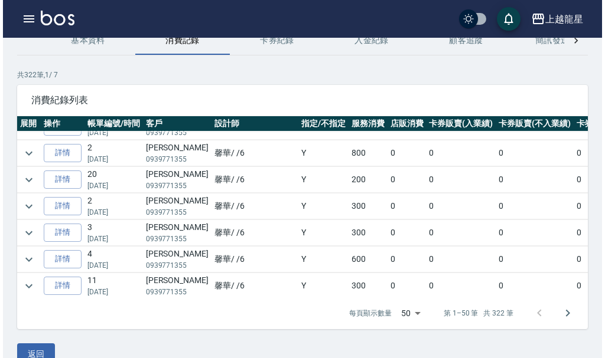
scroll to position [0, 0]
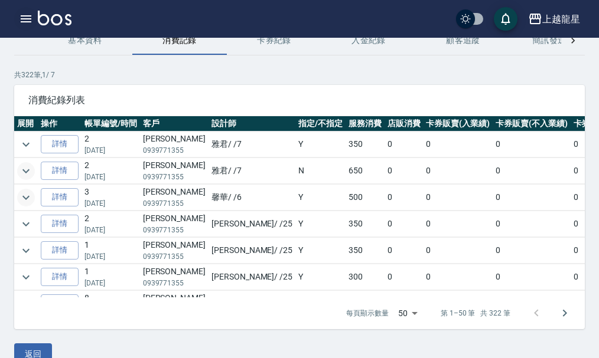
click at [27, 17] on icon "button" at bounding box center [26, 18] width 11 height 7
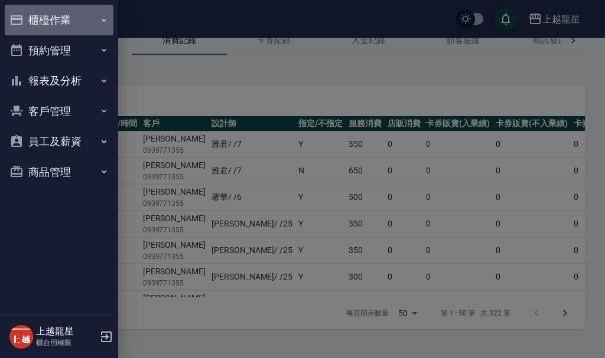
click at [54, 20] on button "櫃檯作業" at bounding box center [59, 20] width 109 height 31
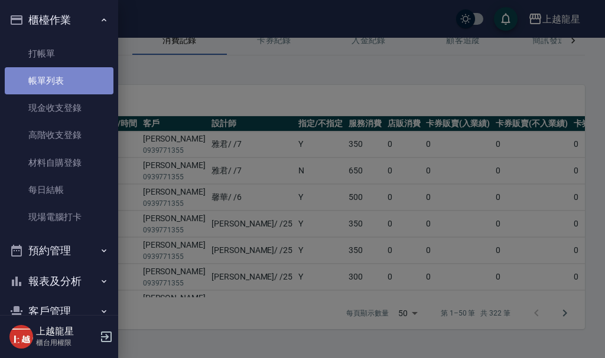
click at [74, 72] on link "帳單列表" at bounding box center [59, 80] width 109 height 27
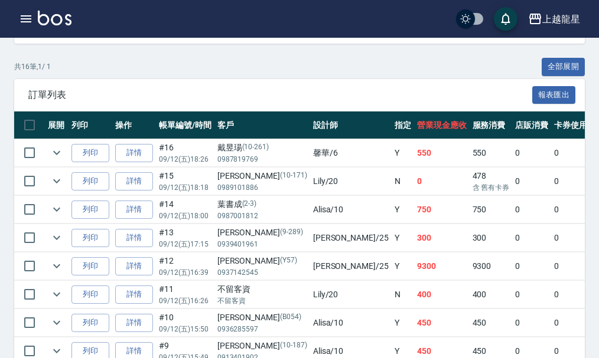
scroll to position [295, 0]
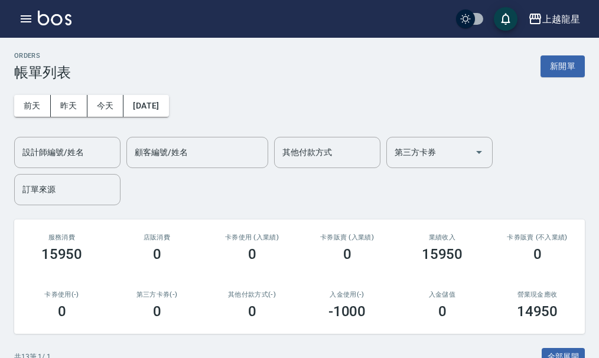
click at [31, 22] on icon "button" at bounding box center [26, 18] width 11 height 7
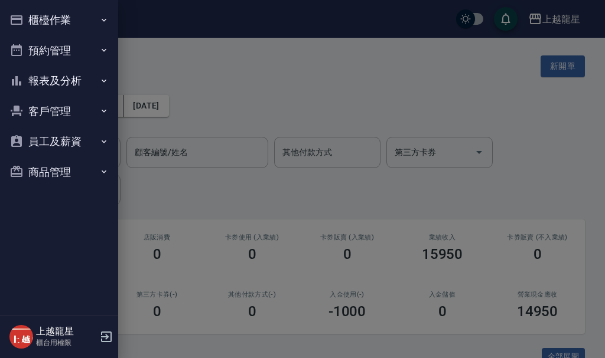
click at [41, 49] on button "預約管理" at bounding box center [59, 50] width 109 height 31
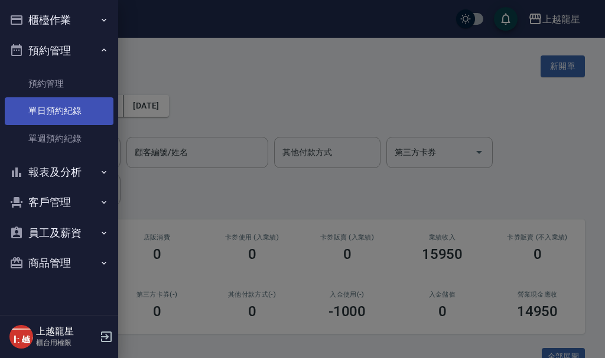
click at [47, 116] on link "單日預約紀錄" at bounding box center [59, 110] width 109 height 27
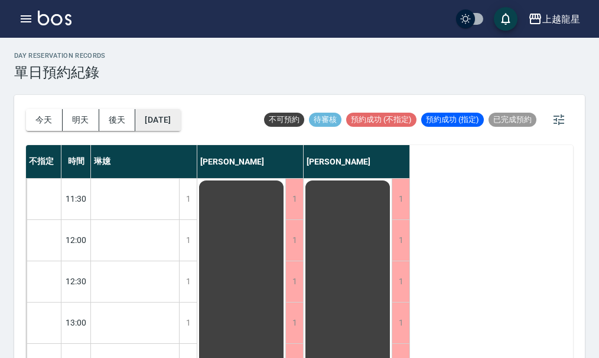
click at [168, 115] on button "[DATE]" at bounding box center [157, 120] width 45 height 22
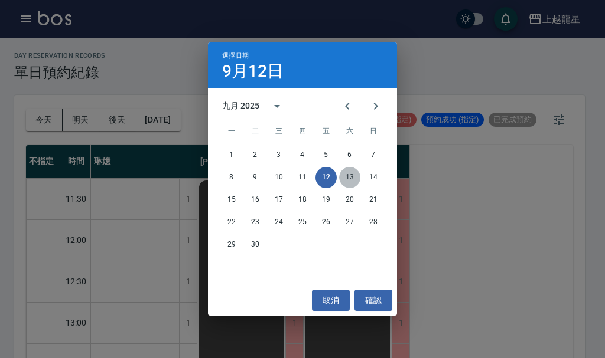
click at [347, 178] on button "13" at bounding box center [349, 177] width 21 height 21
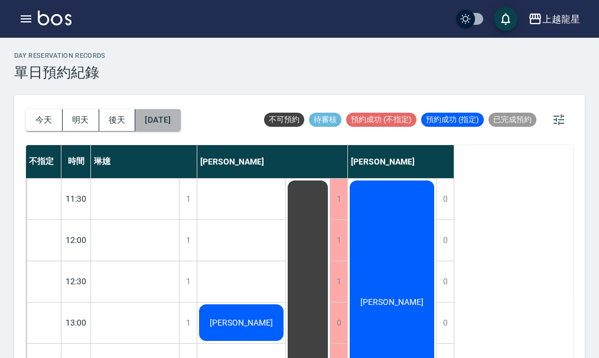
click at [174, 117] on button "[DATE]" at bounding box center [157, 120] width 45 height 22
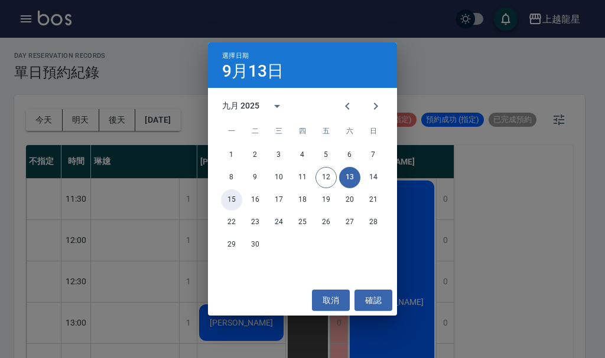
click at [231, 197] on button "15" at bounding box center [231, 200] width 21 height 21
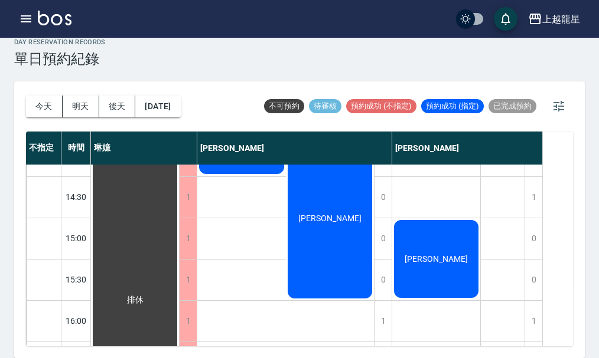
scroll to position [413, 0]
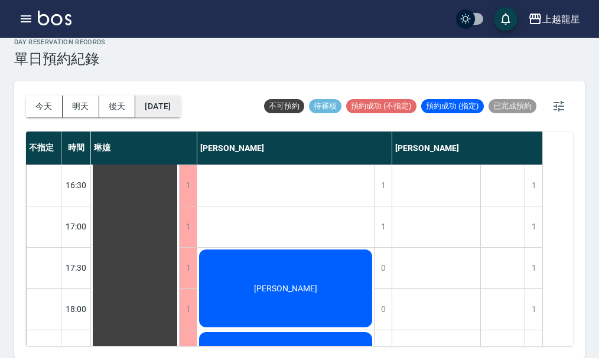
click at [148, 106] on button "2025/09/15" at bounding box center [157, 107] width 45 height 22
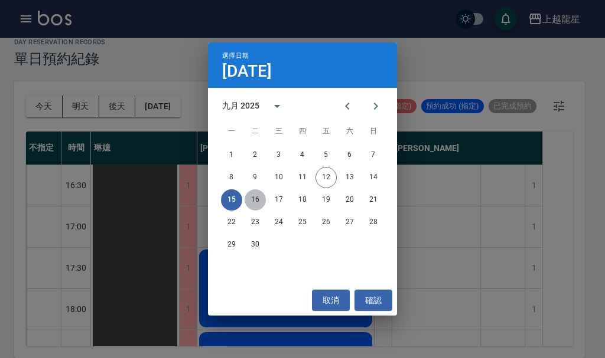
click at [256, 197] on button "16" at bounding box center [254, 200] width 21 height 21
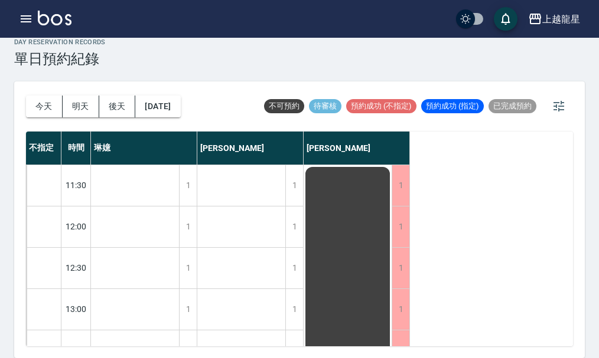
click at [253, 55] on div "day Reservation records 單日預約紀錄" at bounding box center [299, 52] width 570 height 29
